Goal: Find specific page/section: Find specific page/section

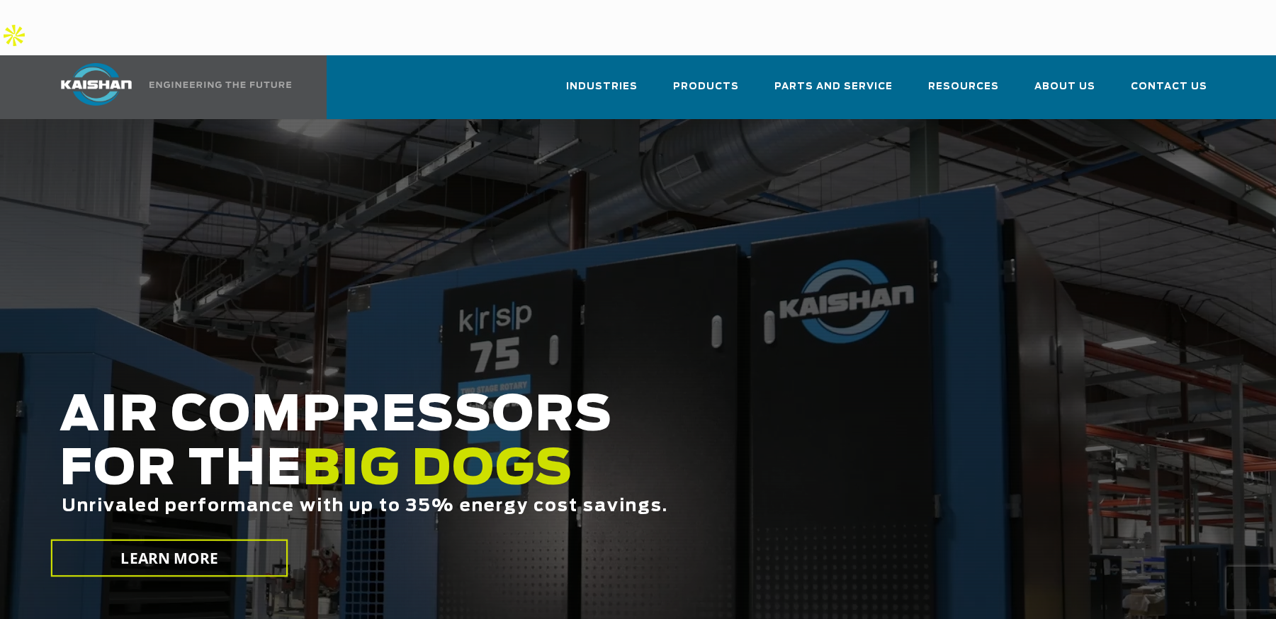
drag, startPoint x: 1072, startPoint y: 84, endPoint x: 1068, endPoint y: 71, distance: 14.1
click at [1070, 119] on div at bounding box center [638, 384] width 1276 height 531
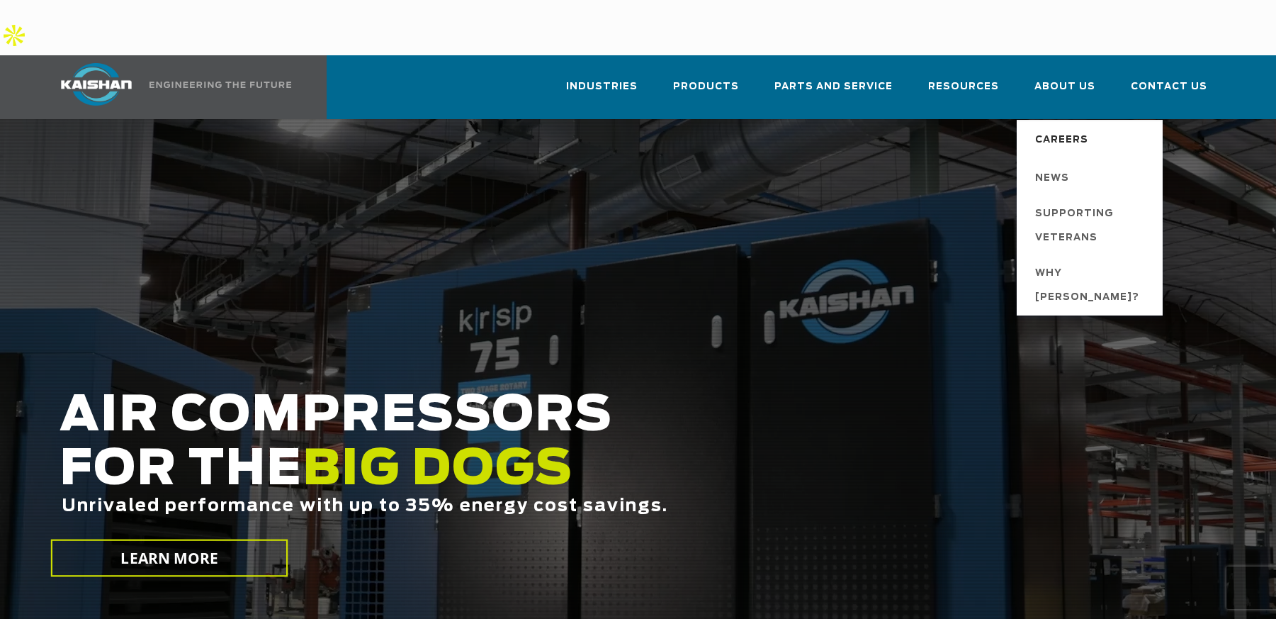
click at [1079, 128] on span "Careers" at bounding box center [1061, 140] width 53 height 24
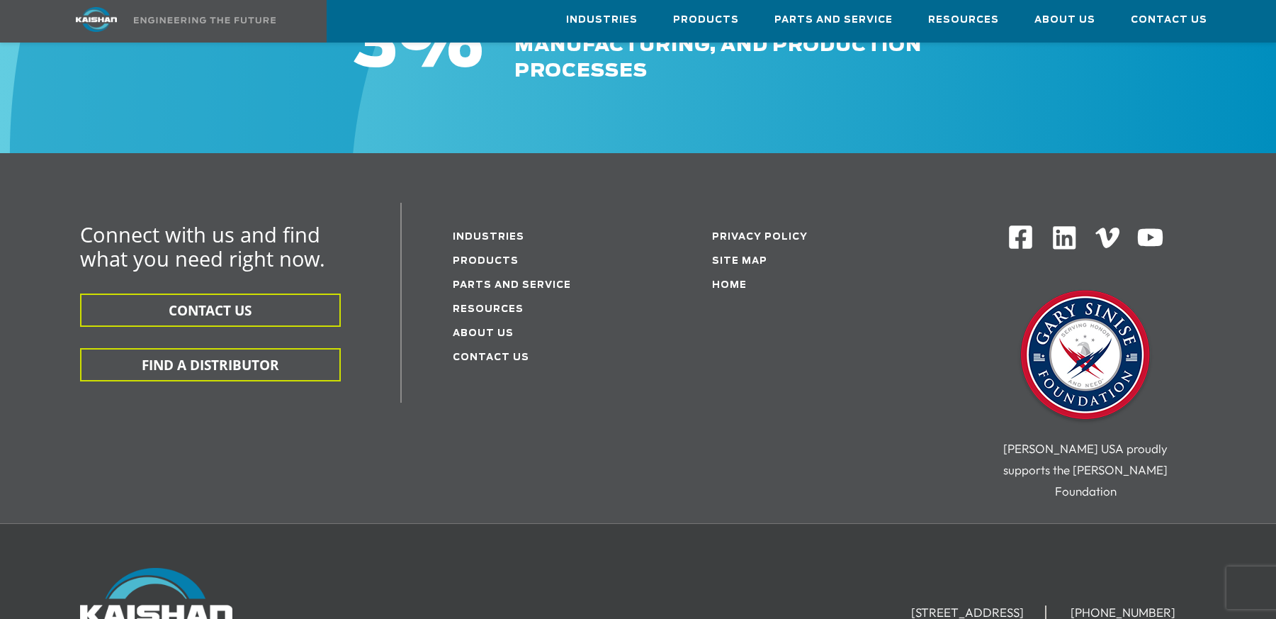
scroll to position [544, 0]
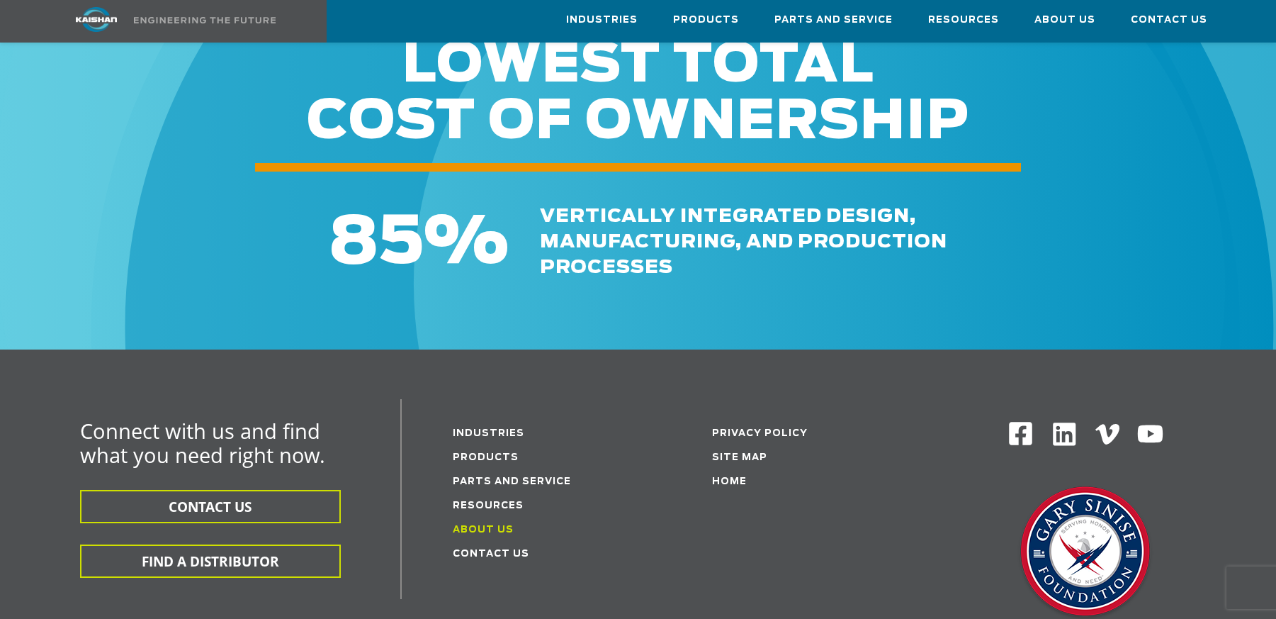
click at [494, 525] on link "About Us" at bounding box center [483, 529] width 61 height 9
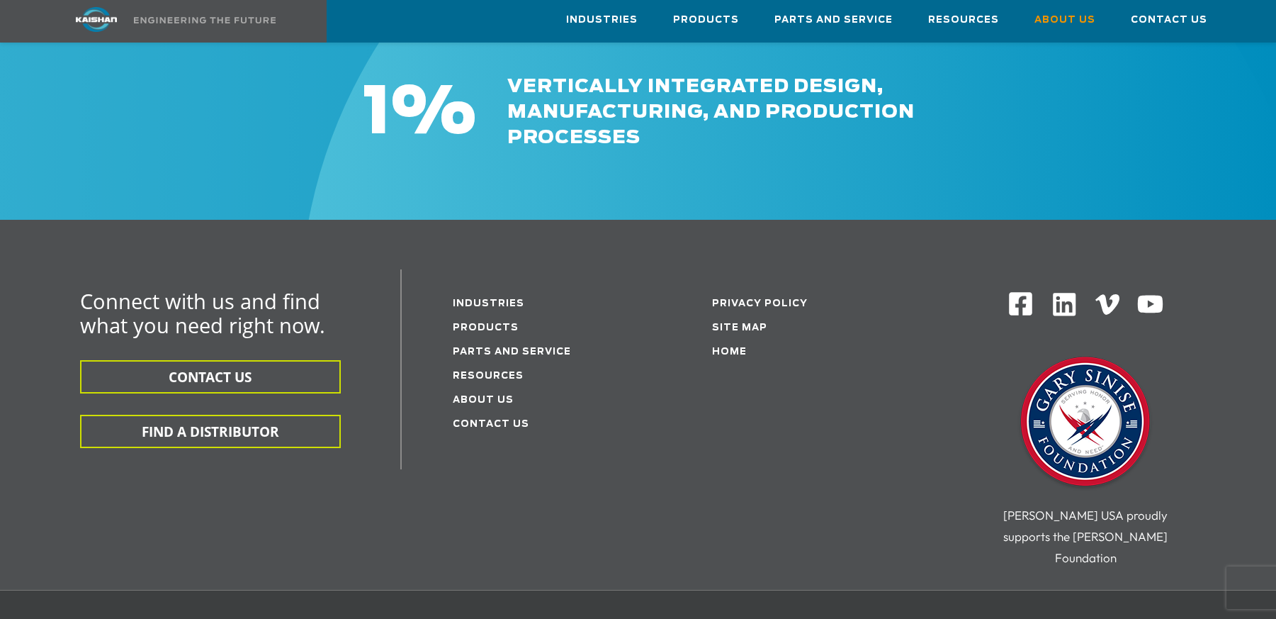
scroll to position [4812, 0]
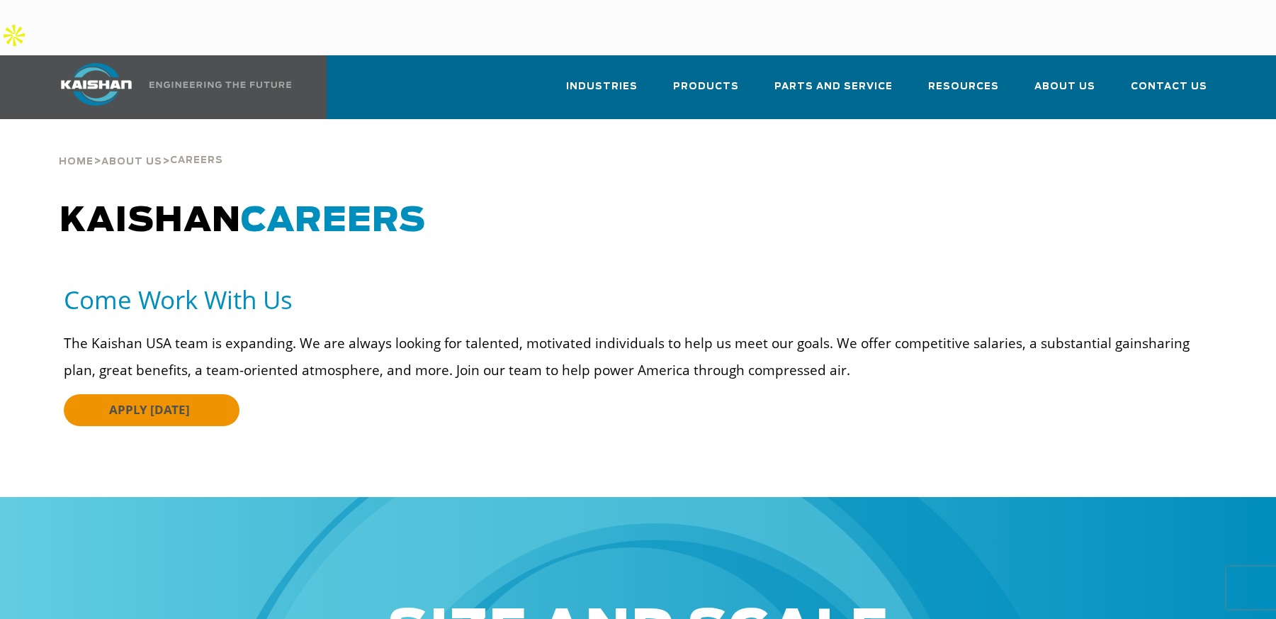
click at [167, 401] on span "APPLY TODAY" at bounding box center [149, 409] width 81 height 16
